Goal: Transaction & Acquisition: Purchase product/service

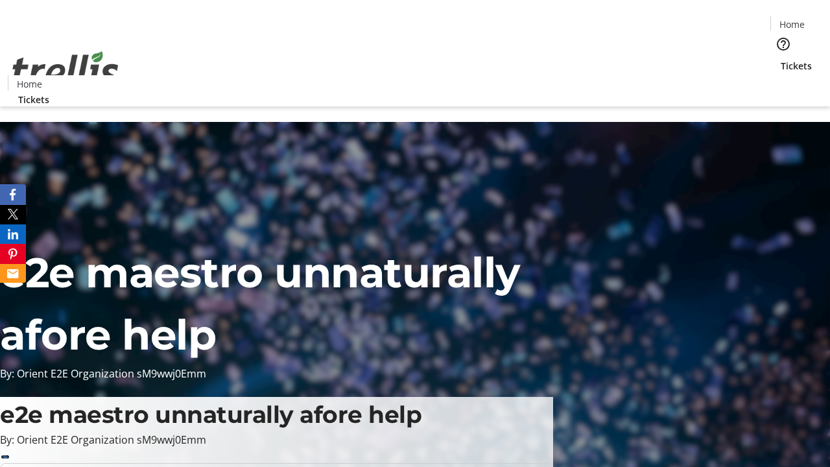
click at [781, 59] on span "Tickets" at bounding box center [796, 66] width 31 height 14
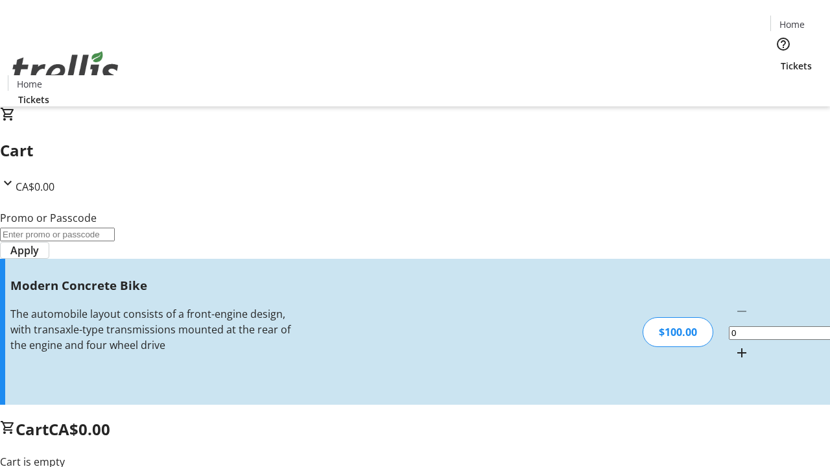
click at [734, 345] on mat-icon "Increment by one" at bounding box center [742, 353] width 16 height 16
type input "1"
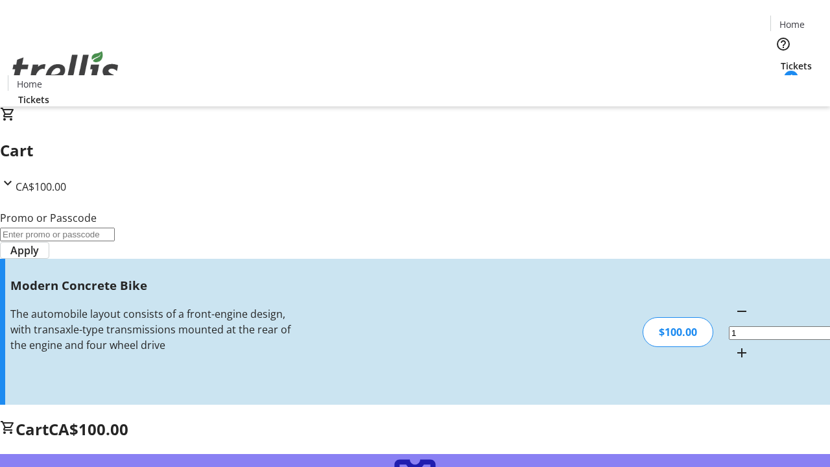
type input "FREE"
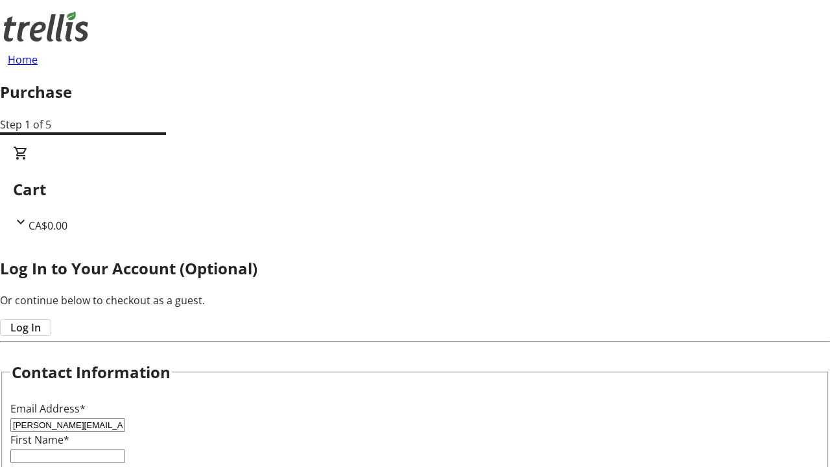
type input "[PERSON_NAME][EMAIL_ADDRESS][DOMAIN_NAME]"
type input "[PERSON_NAME]"
